Goal: Complete application form

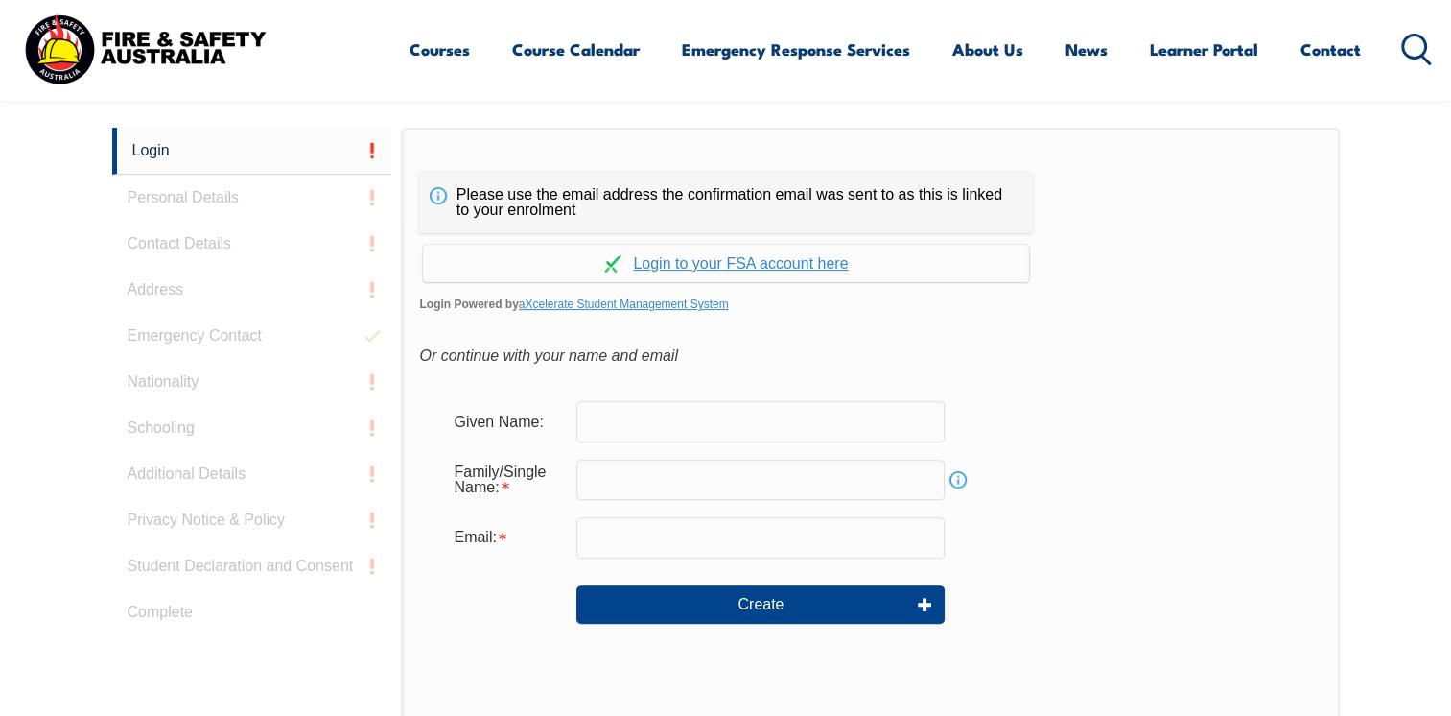
click at [643, 493] on input "text" at bounding box center [761, 479] width 368 height 40
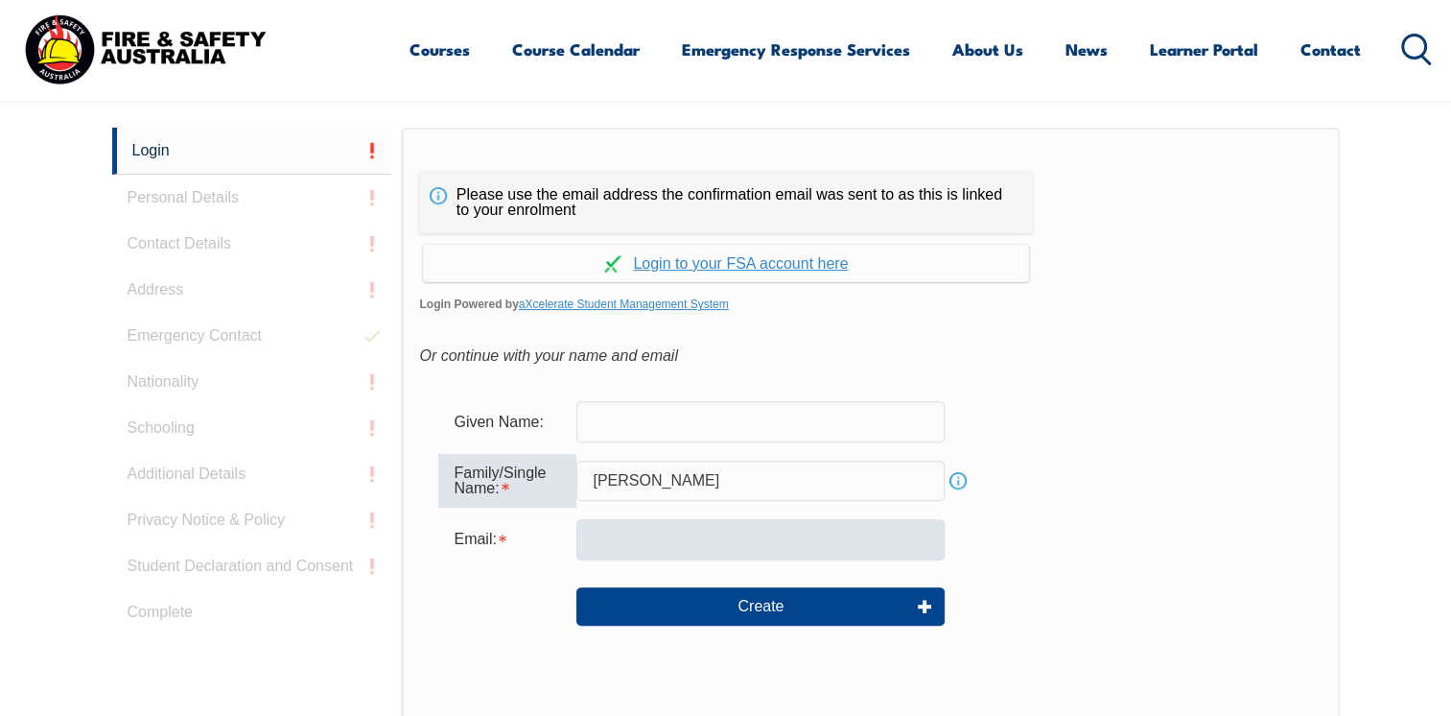
type input "[PERSON_NAME]"
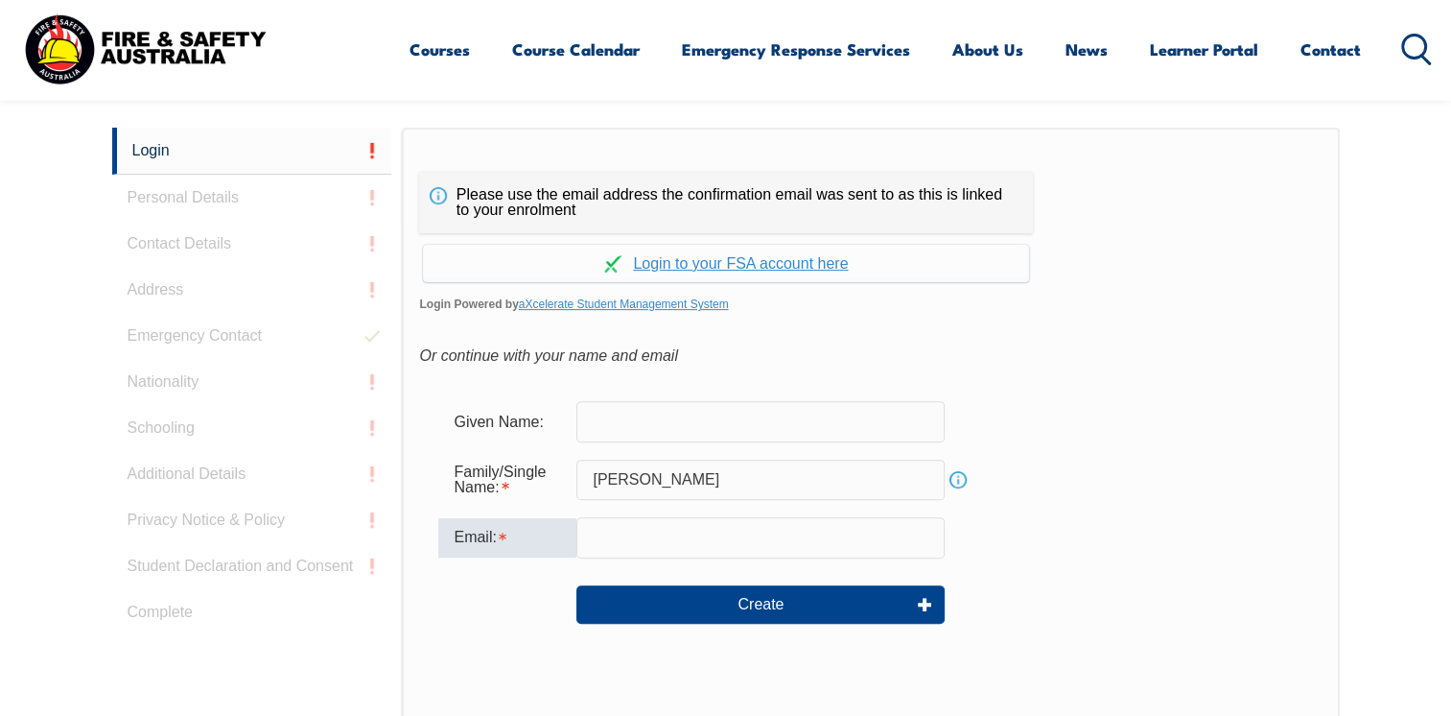
click at [614, 545] on input "email" at bounding box center [761, 537] width 368 height 40
click at [662, 537] on input "email" at bounding box center [761, 537] width 368 height 40
type input "[EMAIL_ADDRESS][PERSON_NAME][DOMAIN_NAME]"
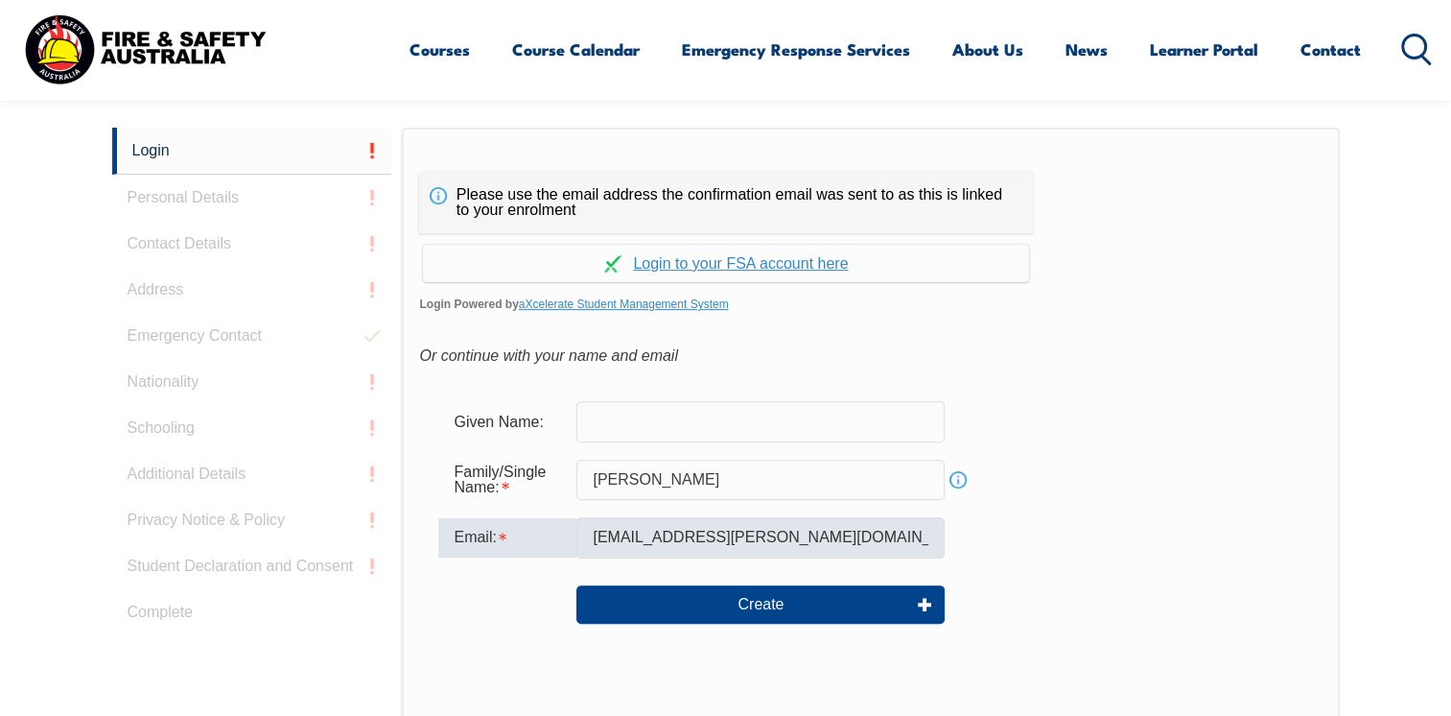
type input "Ben"
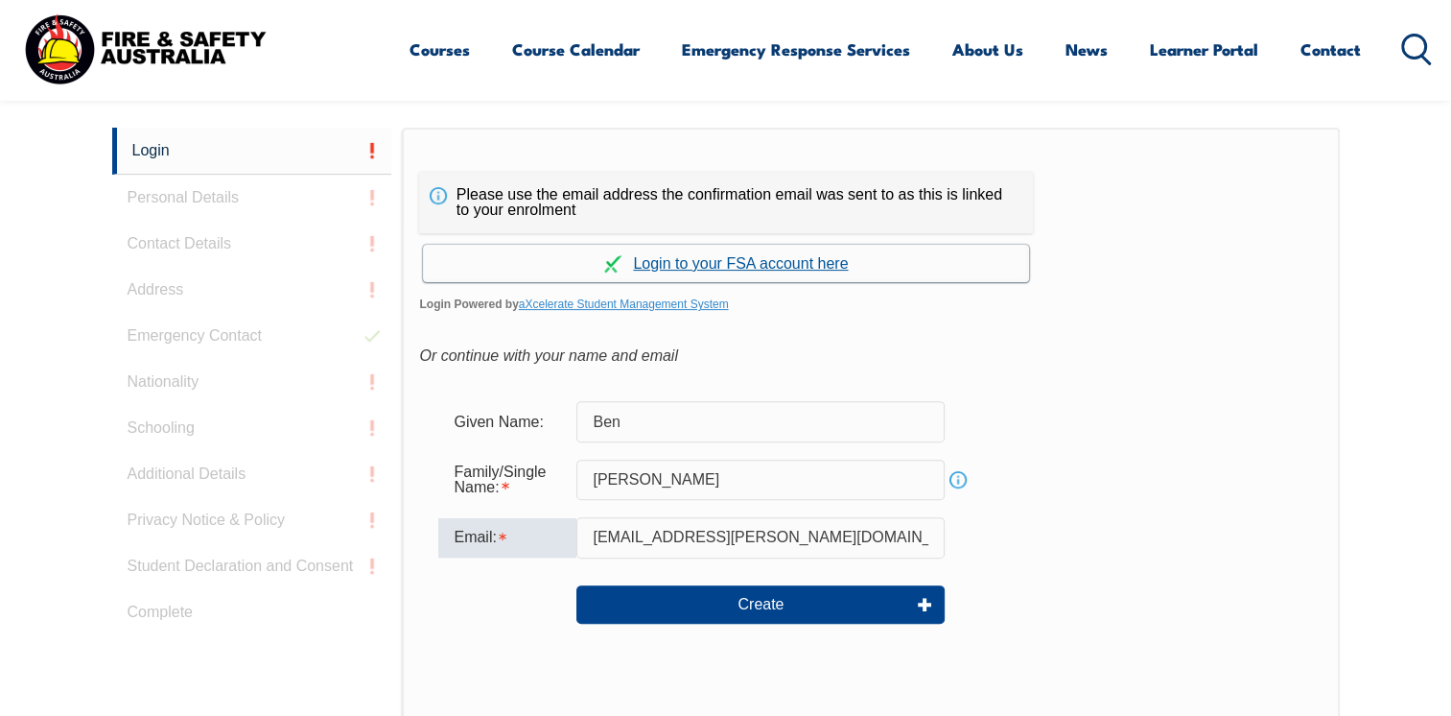
click at [816, 260] on link "Continue with aXcelerate" at bounding box center [726, 263] width 606 height 37
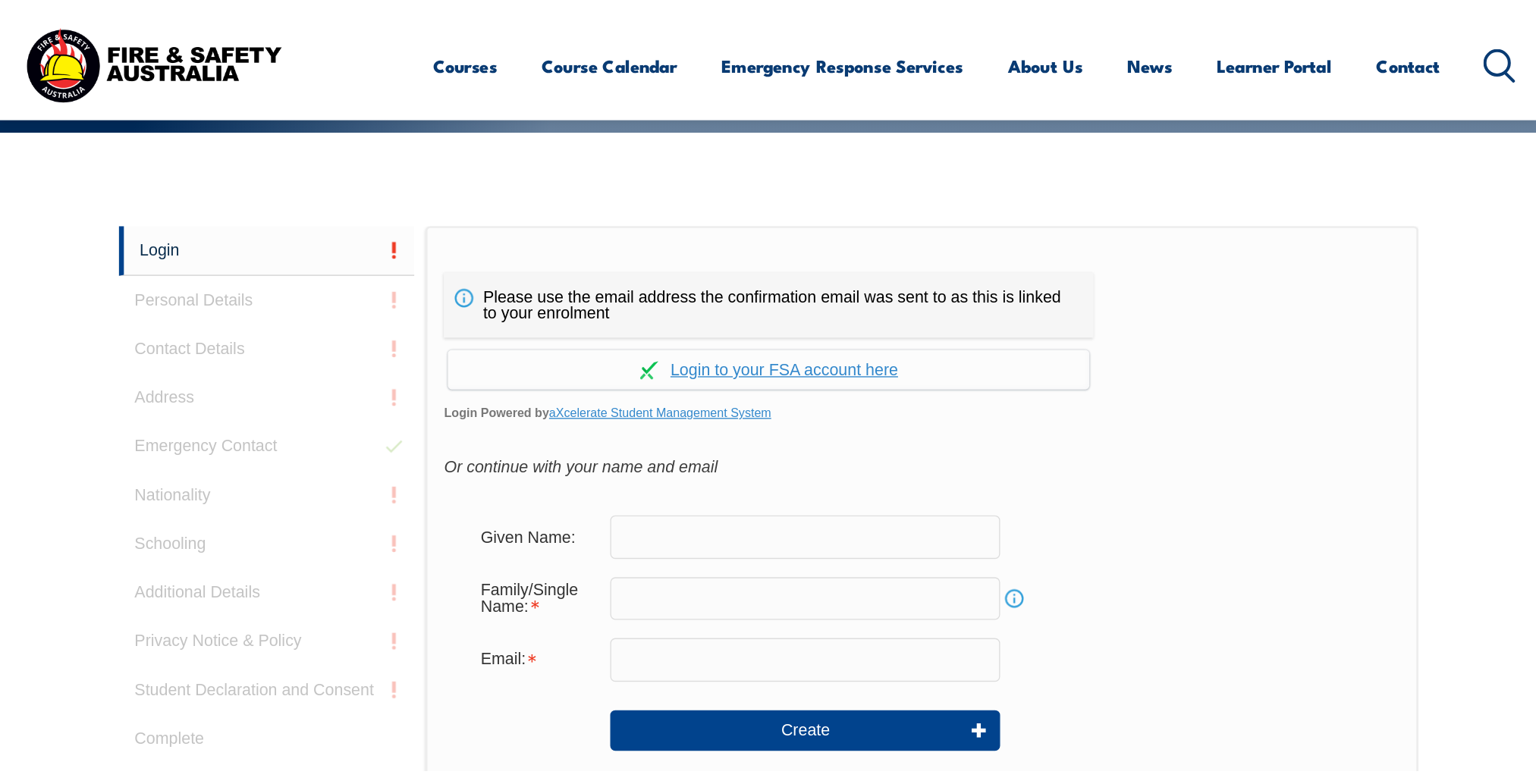
scroll to position [403, 0]
